Goal: Use online tool/utility: Utilize a website feature to perform a specific function

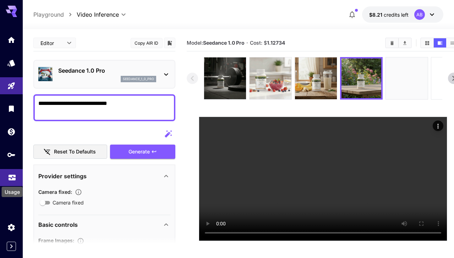
click at [15, 177] on icon "Usage" at bounding box center [12, 177] width 9 height 9
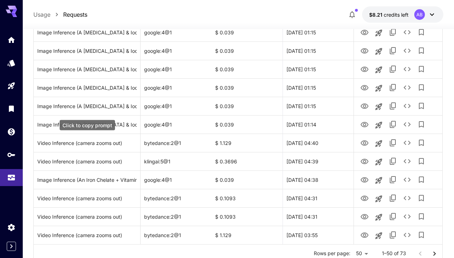
scroll to position [843, 0]
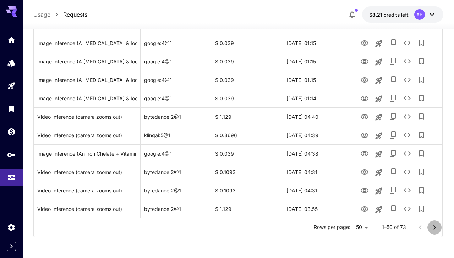
click at [438, 227] on icon "Go to next page" at bounding box center [434, 227] width 9 height 9
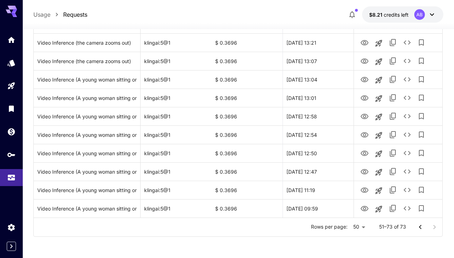
scroll to position [345, 0]
click at [418, 226] on icon "Go to previous page" at bounding box center [420, 227] width 9 height 9
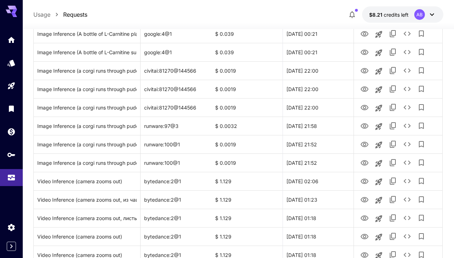
scroll to position [843, 0]
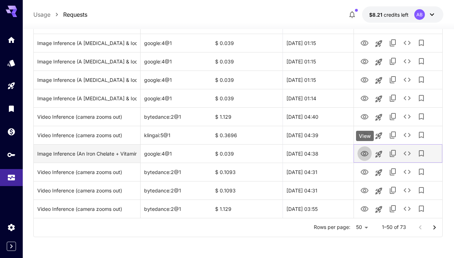
click at [365, 152] on icon "View" at bounding box center [364, 154] width 9 height 9
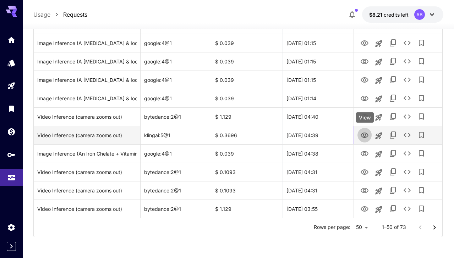
click at [365, 133] on icon "View" at bounding box center [364, 135] width 8 height 5
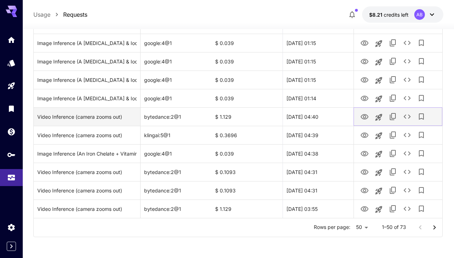
click at [362, 117] on icon "View" at bounding box center [364, 117] width 9 height 9
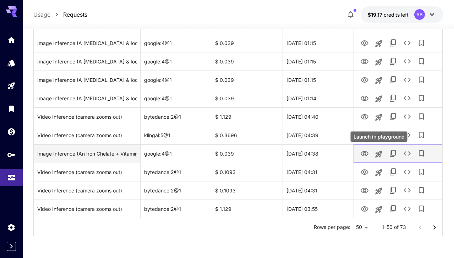
click at [379, 153] on icon "Launch in playground" at bounding box center [378, 154] width 9 height 9
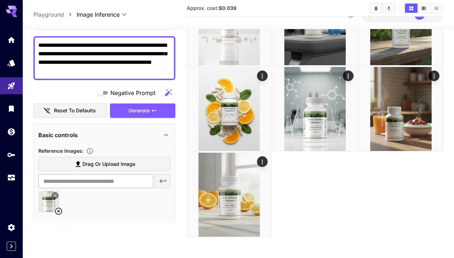
scroll to position [43, 0]
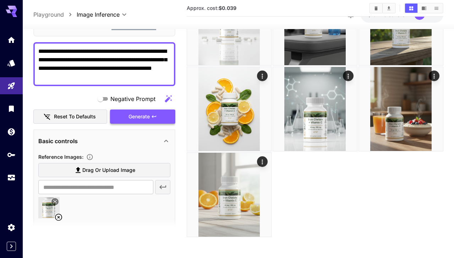
type textarea "**********"
click at [157, 117] on button "Generate" at bounding box center [142, 117] width 65 height 15
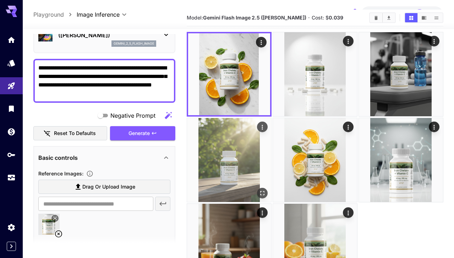
scroll to position [0, 0]
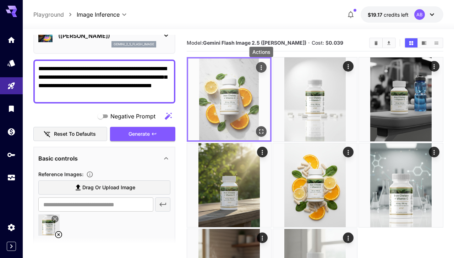
click at [261, 67] on icon "Actions" at bounding box center [260, 67] width 7 height 7
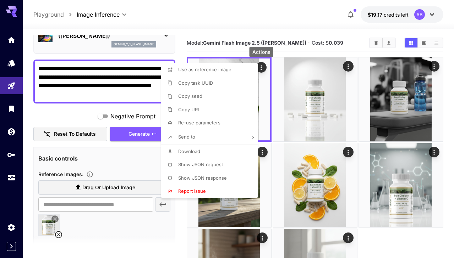
click at [223, 105] on li "Copy URL" at bounding box center [211, 109] width 101 height 13
click at [15, 88] on div at bounding box center [227, 129] width 454 height 258
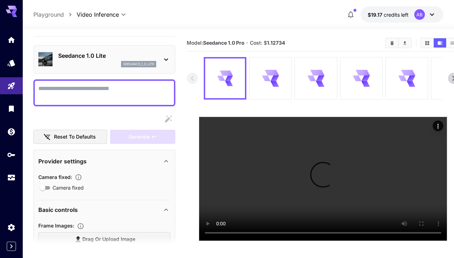
scroll to position [4, 0]
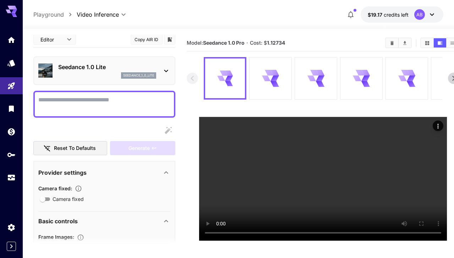
click at [100, 72] on div "seedance_1_0_lite" at bounding box center [107, 75] width 98 height 6
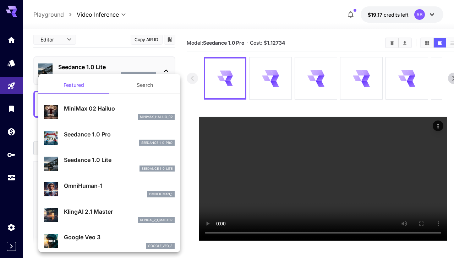
click at [273, 84] on div at bounding box center [227, 129] width 454 height 258
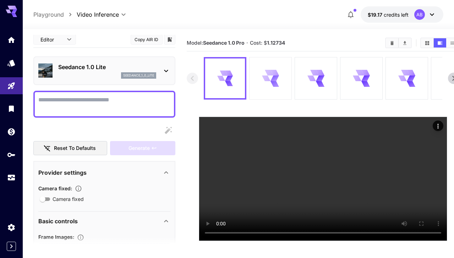
click at [265, 71] on icon at bounding box center [270, 78] width 17 height 17
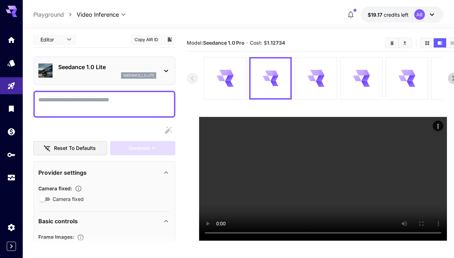
click at [105, 71] on div "Seedance 1.0 Lite seedance_1_0_lite" at bounding box center [107, 71] width 98 height 16
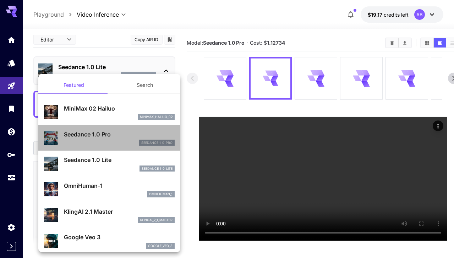
click at [111, 138] on p "Seedance 1.0 Pro" at bounding box center [119, 134] width 111 height 9
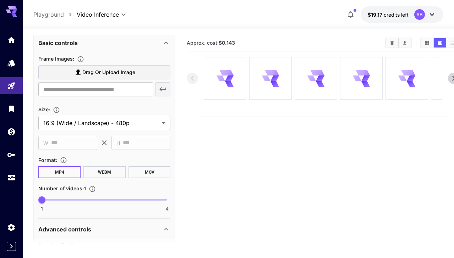
scroll to position [183, 0]
click at [105, 123] on body "**********" at bounding box center [227, 193] width 454 height 386
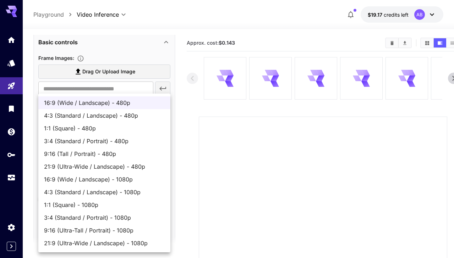
click at [98, 228] on span "9:16 (Ultra-Tall / Portrait) - 1080p" at bounding box center [104, 230] width 121 height 9
type input "**********"
type input "****"
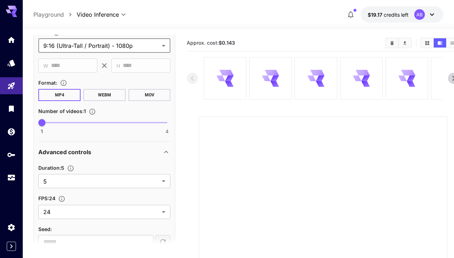
scroll to position [301, 0]
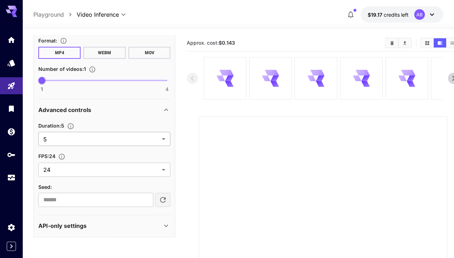
click at [100, 145] on body "**********" at bounding box center [227, 193] width 454 height 386
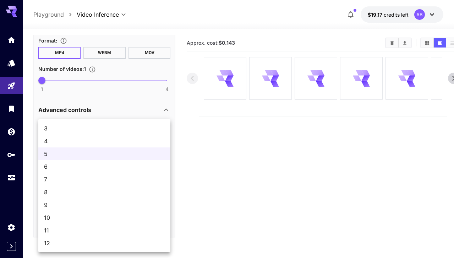
click at [89, 193] on span "8" at bounding box center [104, 192] width 121 height 9
type input "*"
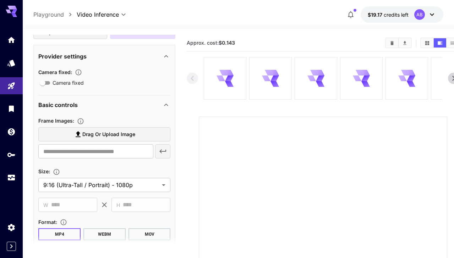
scroll to position [140, 0]
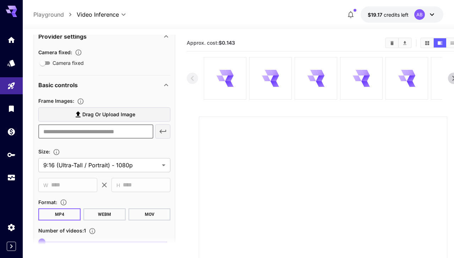
click at [107, 131] on input "text" at bounding box center [95, 131] width 115 height 14
paste input "**********"
type input "**********"
click at [162, 133] on icon "button" at bounding box center [163, 131] width 9 height 9
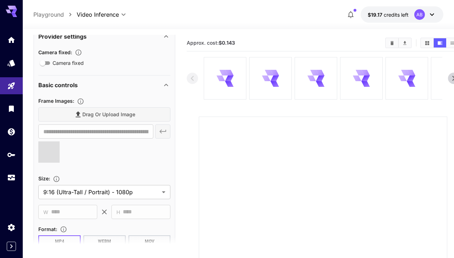
scroll to position [0, 0]
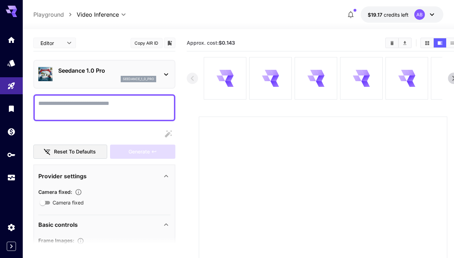
click at [121, 100] on textarea "Camera fixed" at bounding box center [104, 107] width 132 height 17
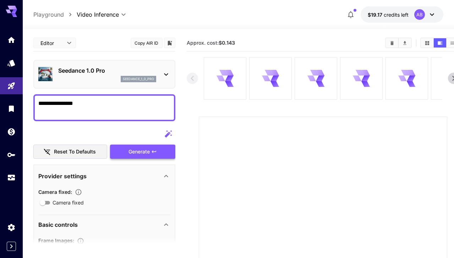
type textarea "**********"
click at [150, 156] on div "Generate" at bounding box center [142, 152] width 65 height 15
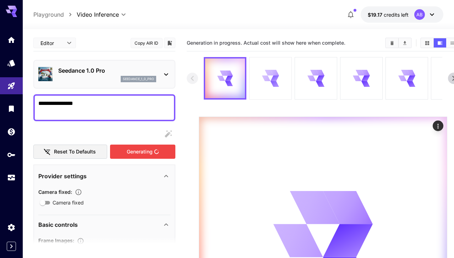
click at [255, 79] on div at bounding box center [270, 78] width 42 height 42
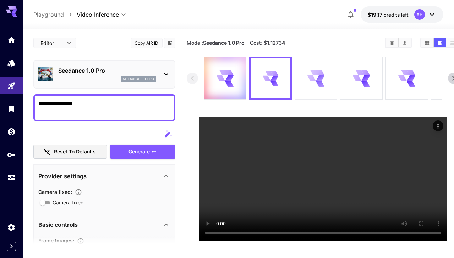
click at [318, 74] on icon at bounding box center [320, 73] width 9 height 10
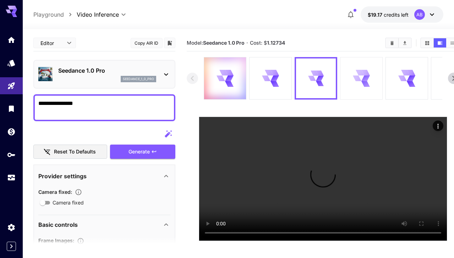
click at [359, 77] on icon at bounding box center [357, 78] width 8 height 10
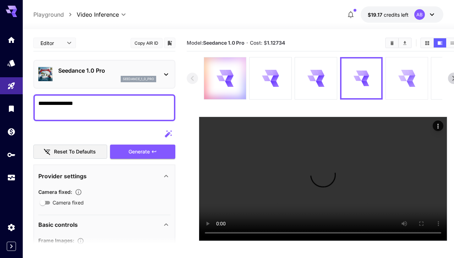
click at [418, 79] on div at bounding box center [406, 78] width 42 height 42
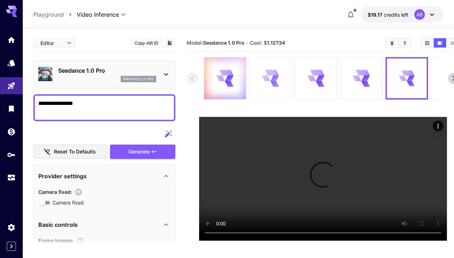
click at [280, 81] on div at bounding box center [270, 78] width 42 height 42
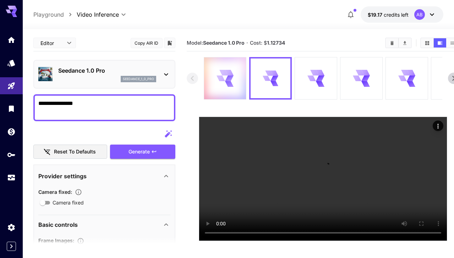
click at [231, 76] on icon at bounding box center [225, 78] width 17 height 17
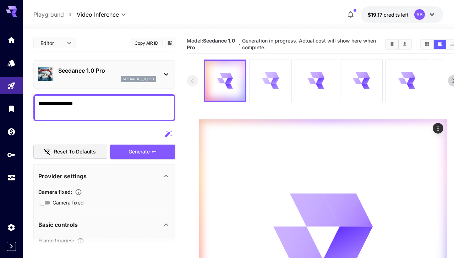
click at [280, 82] on div at bounding box center [270, 81] width 42 height 42
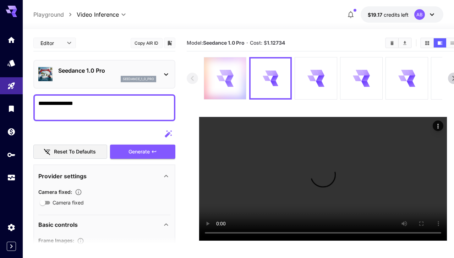
click at [232, 80] on icon at bounding box center [225, 78] width 17 height 17
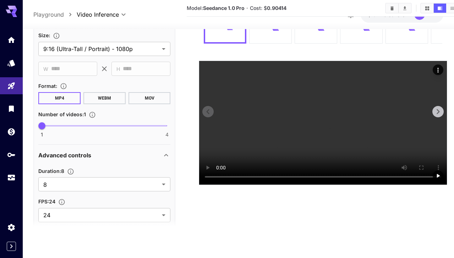
scroll to position [121, 0]
click at [263, 127] on video at bounding box center [323, 123] width 248 height 124
